Goal: Find specific page/section: Find specific page/section

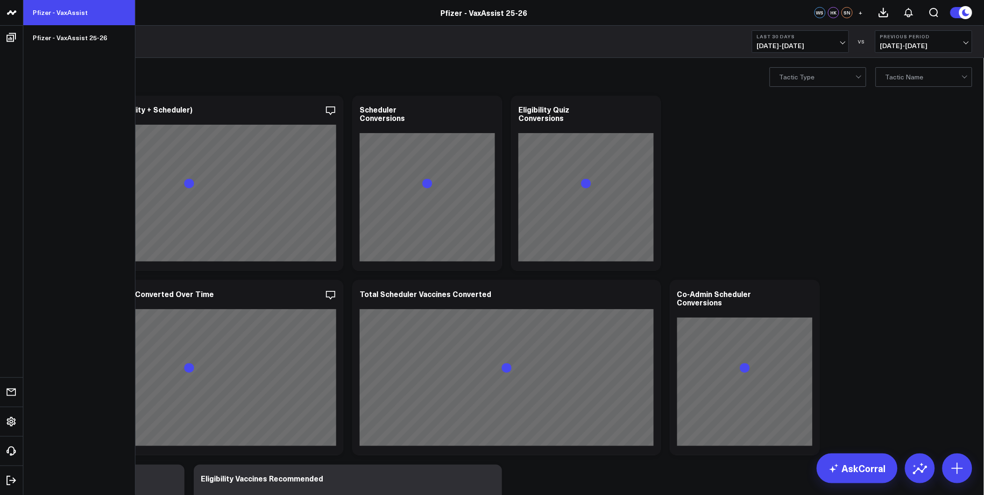
click at [68, 14] on link "Pfizer - VaxAssist" at bounding box center [79, 12] width 112 height 25
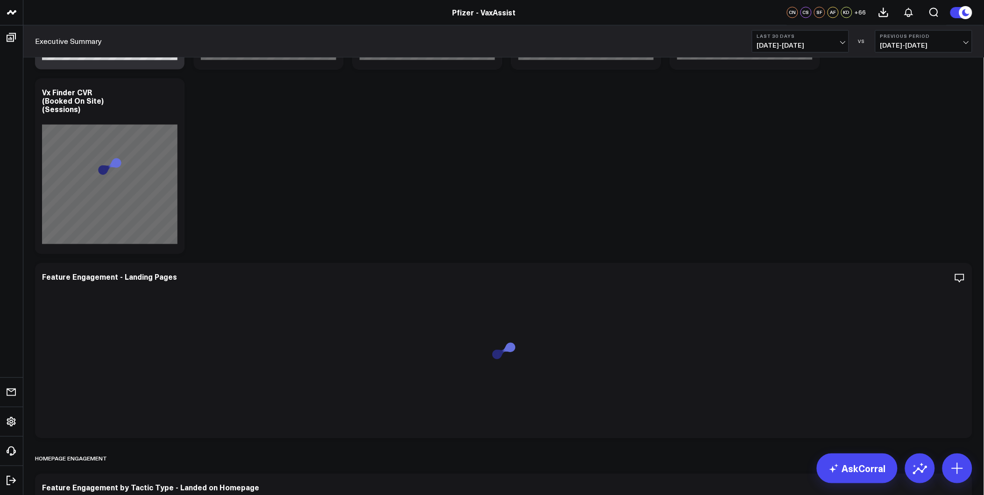
scroll to position [640, 0]
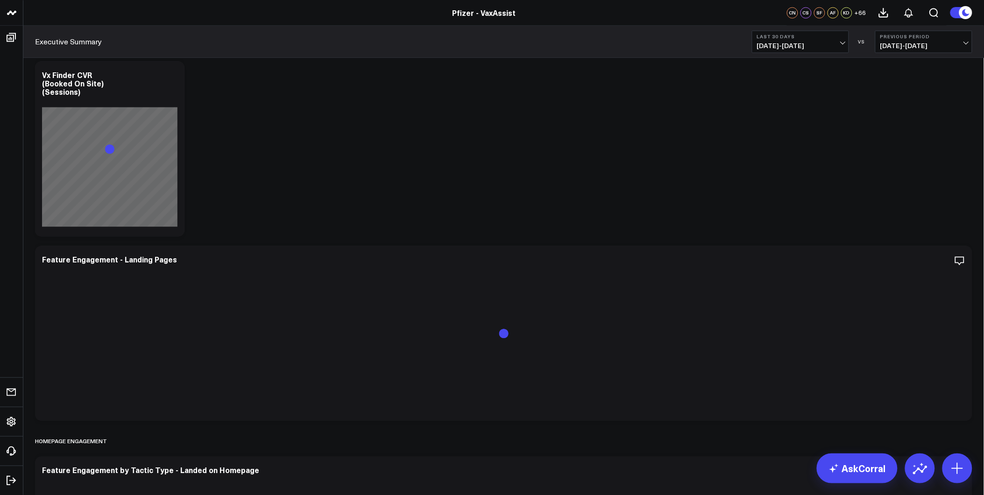
click at [927, 46] on span "06/16/25 - 07/15/25" at bounding box center [924, 45] width 87 height 7
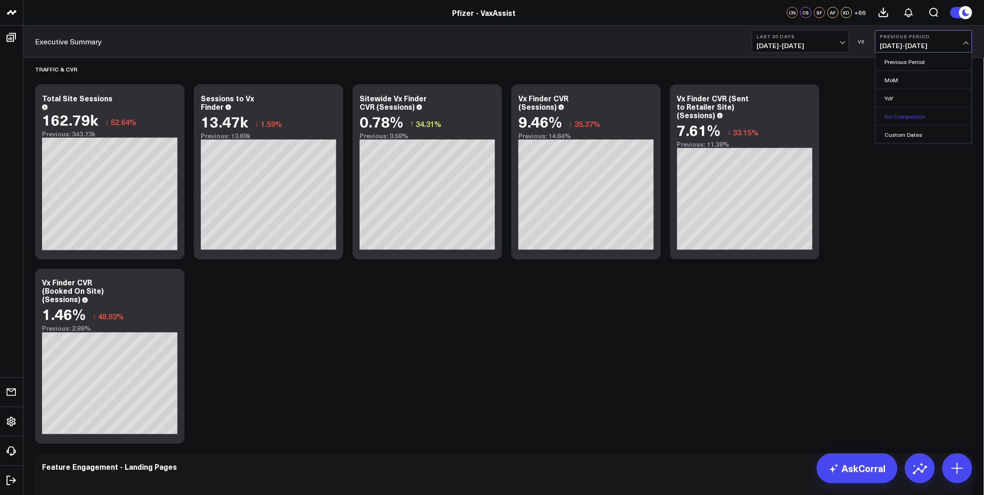
click at [909, 108] on link "No Comparison" at bounding box center [924, 116] width 96 height 18
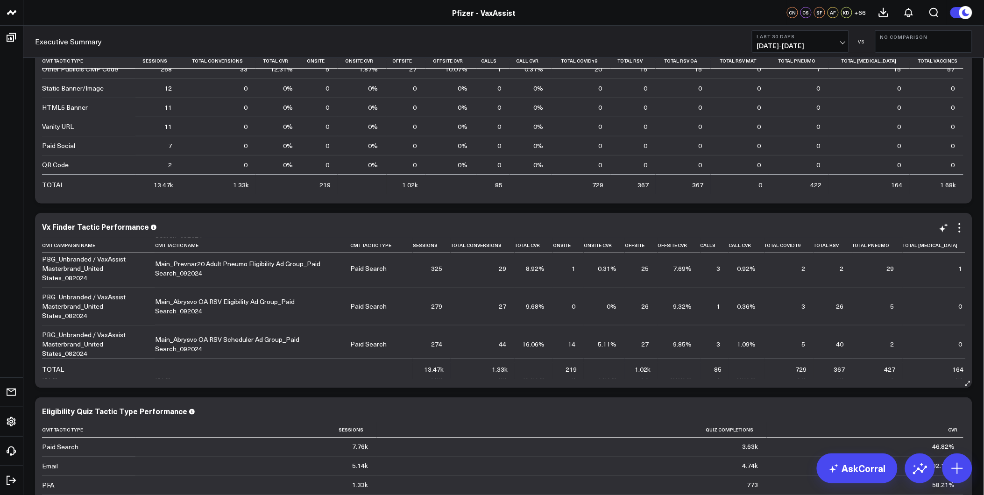
scroll to position [52, 0]
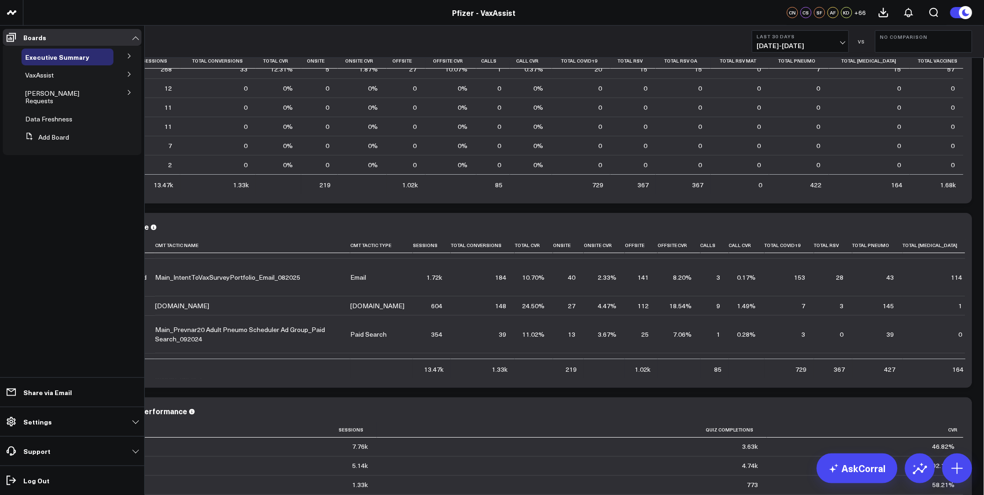
click at [127, 72] on icon at bounding box center [130, 74] width 6 height 6
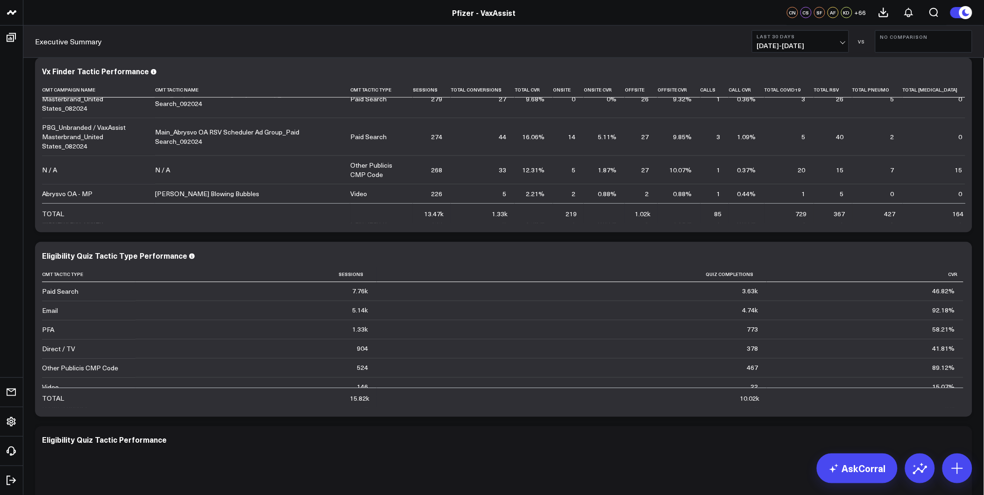
scroll to position [1723, 0]
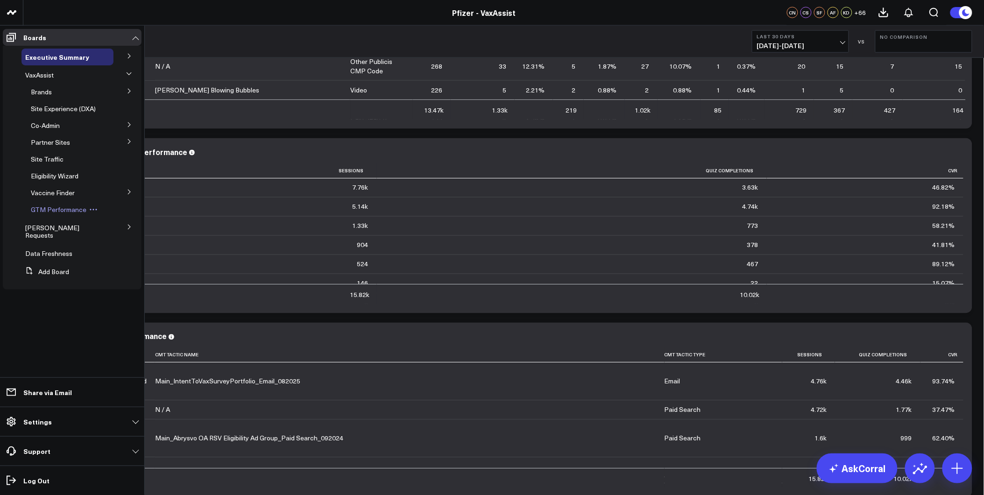
click at [57, 211] on span "GTM Performance" at bounding box center [59, 209] width 56 height 9
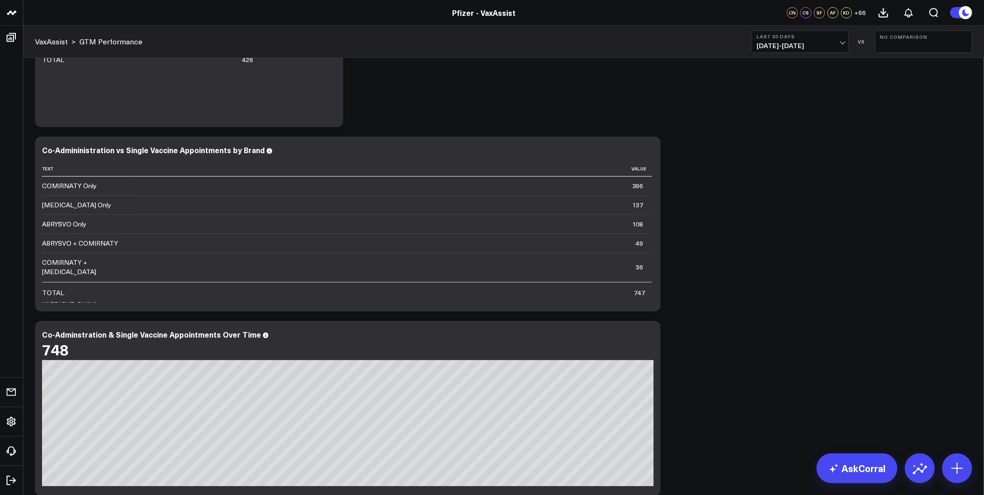
scroll to position [934, 0]
